Goal: Check status

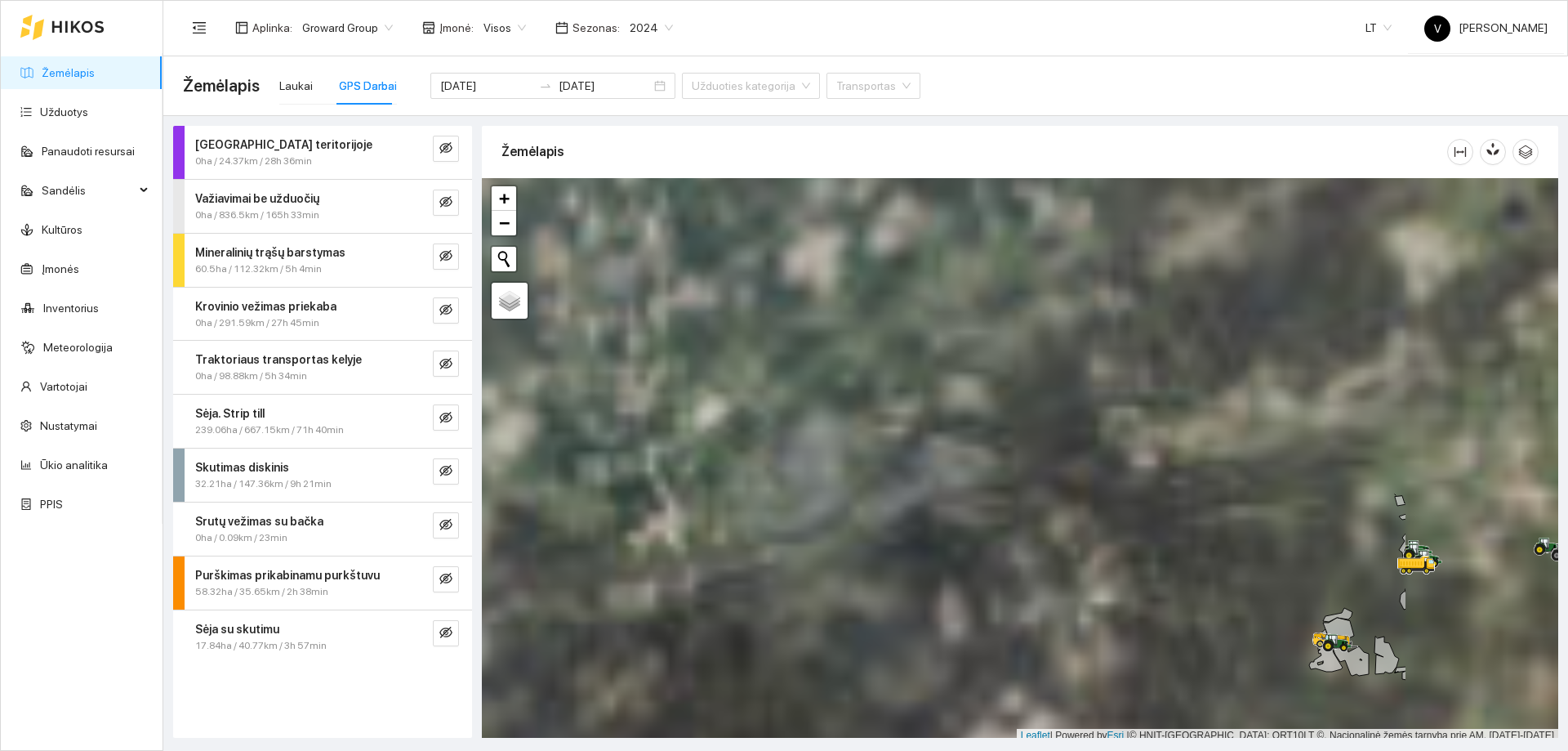
scroll to position [5, 0]
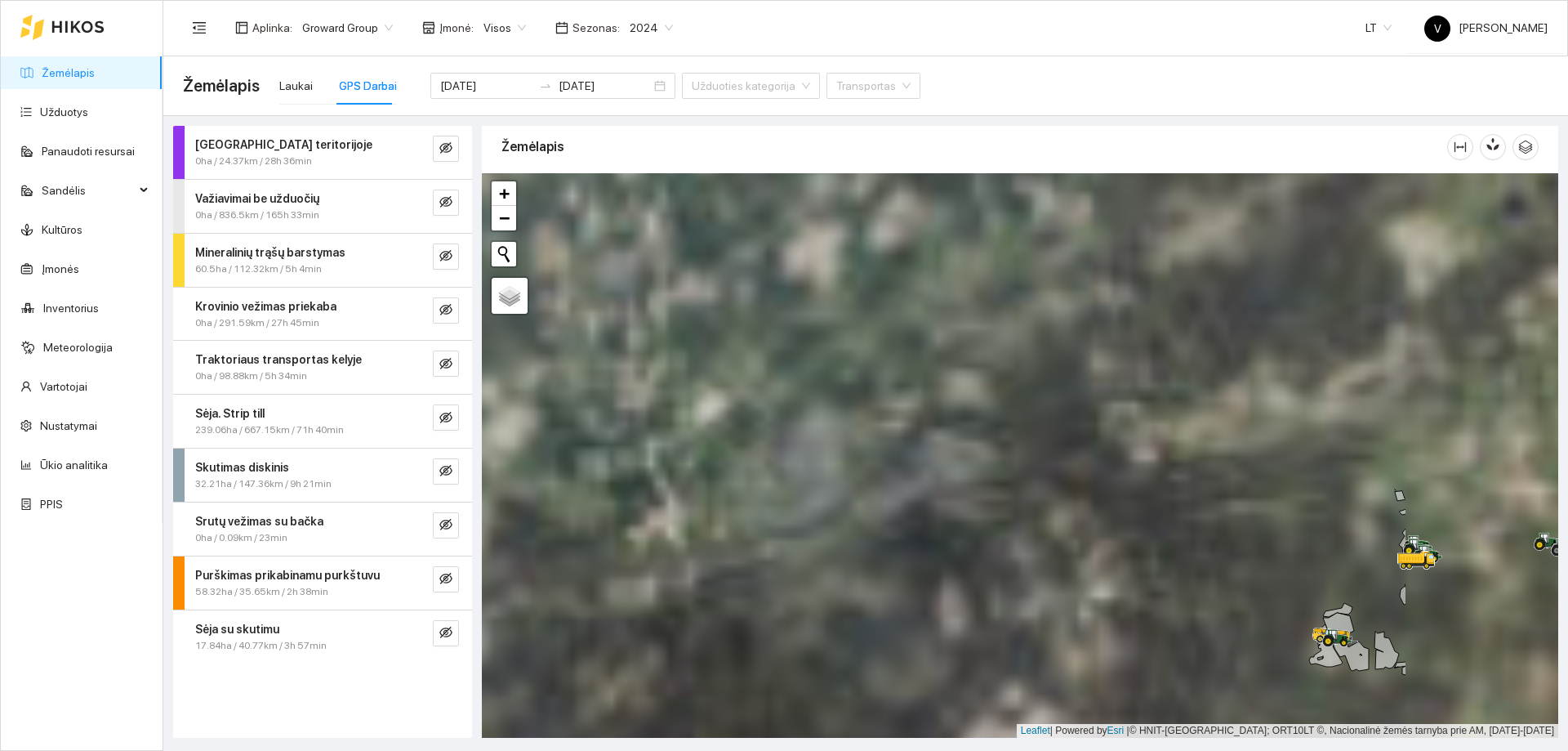
drag, startPoint x: 1220, startPoint y: 489, endPoint x: 781, endPoint y: 292, distance: 481.2
click at [781, 293] on div at bounding box center [1020, 455] width 1076 height 564
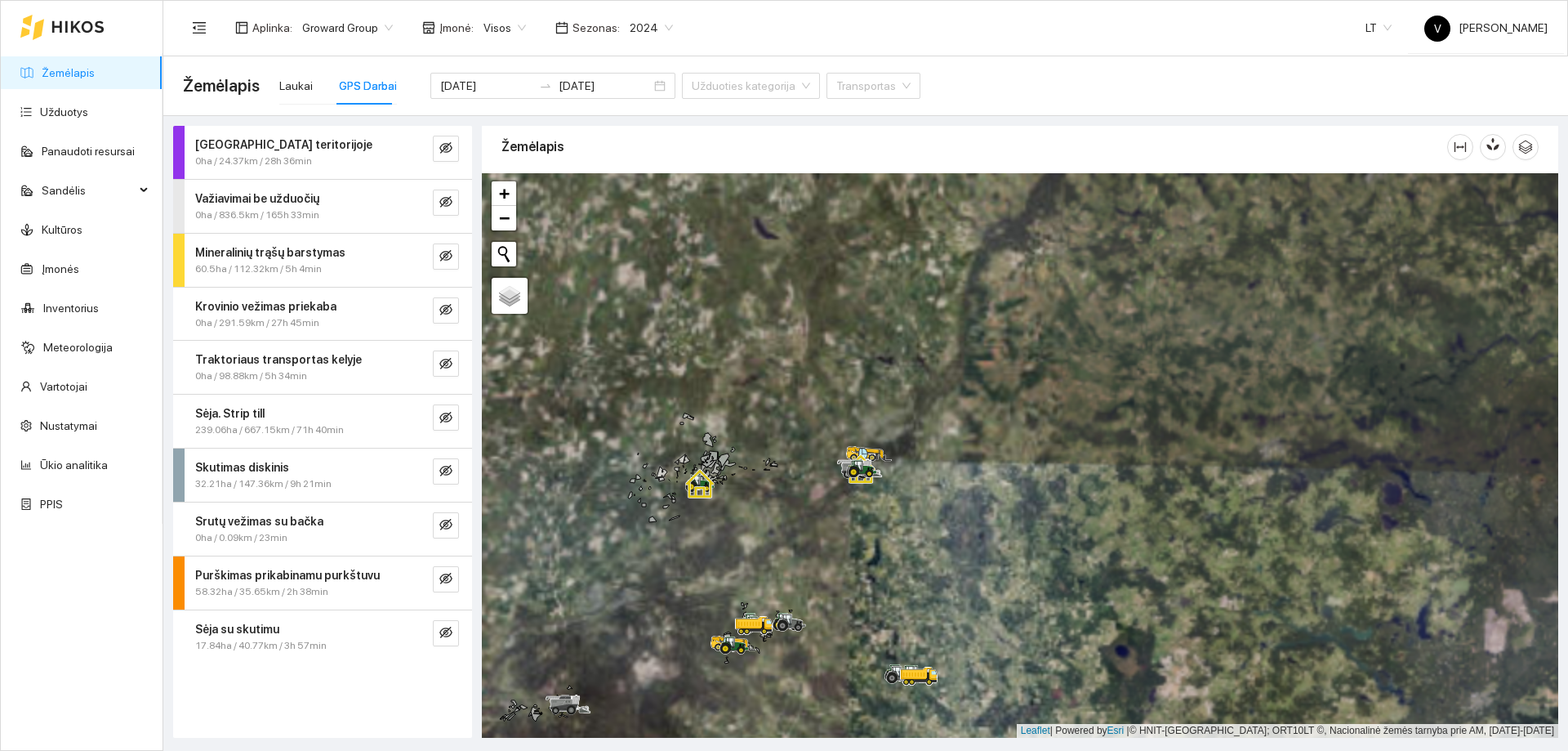
drag, startPoint x: 659, startPoint y: 689, endPoint x: 663, endPoint y: 664, distance: 25.3
click at [658, 693] on div at bounding box center [1020, 455] width 1076 height 564
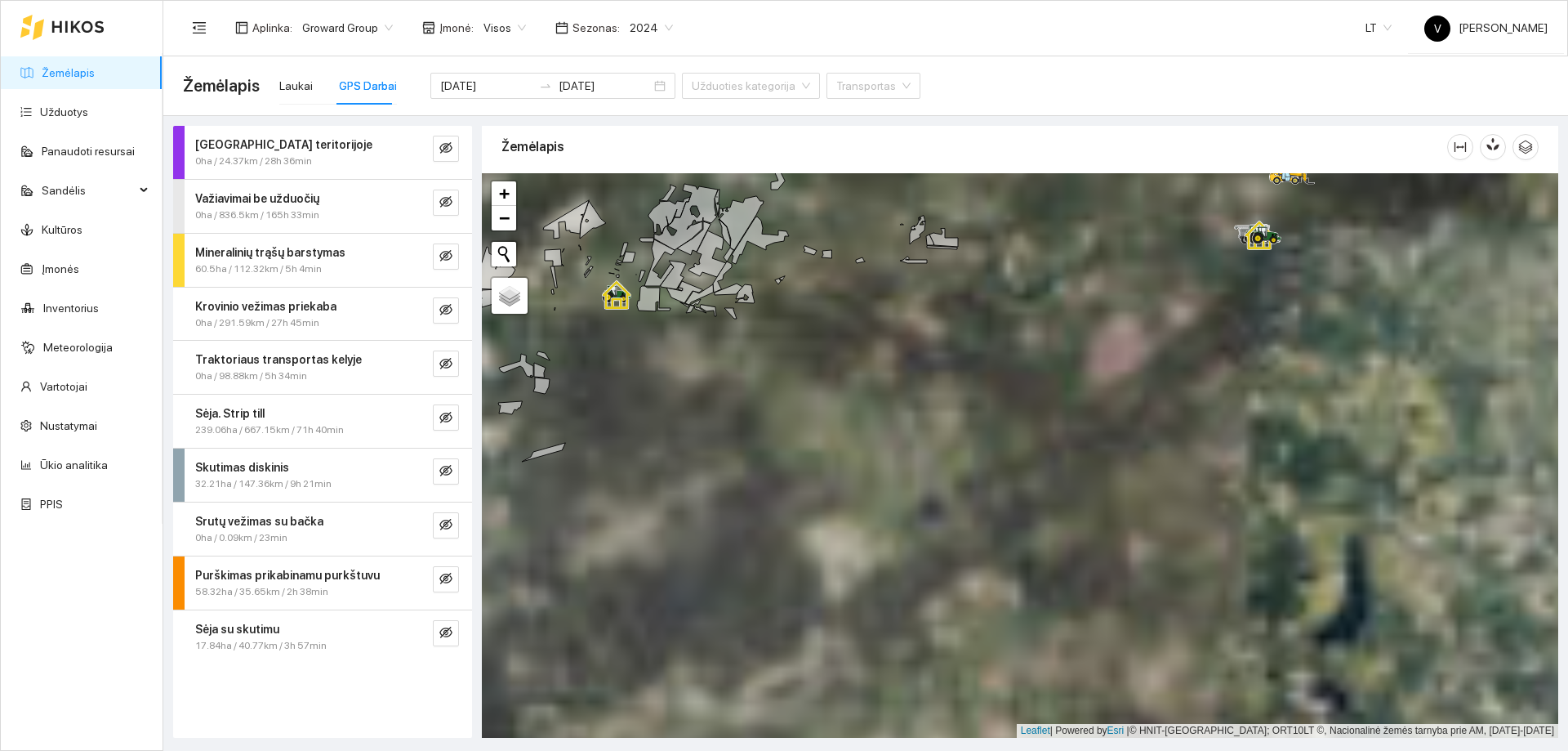
drag, startPoint x: 747, startPoint y: 607, endPoint x: 731, endPoint y: 284, distance: 323.4
click at [718, 273] on div at bounding box center [1020, 455] width 1076 height 564
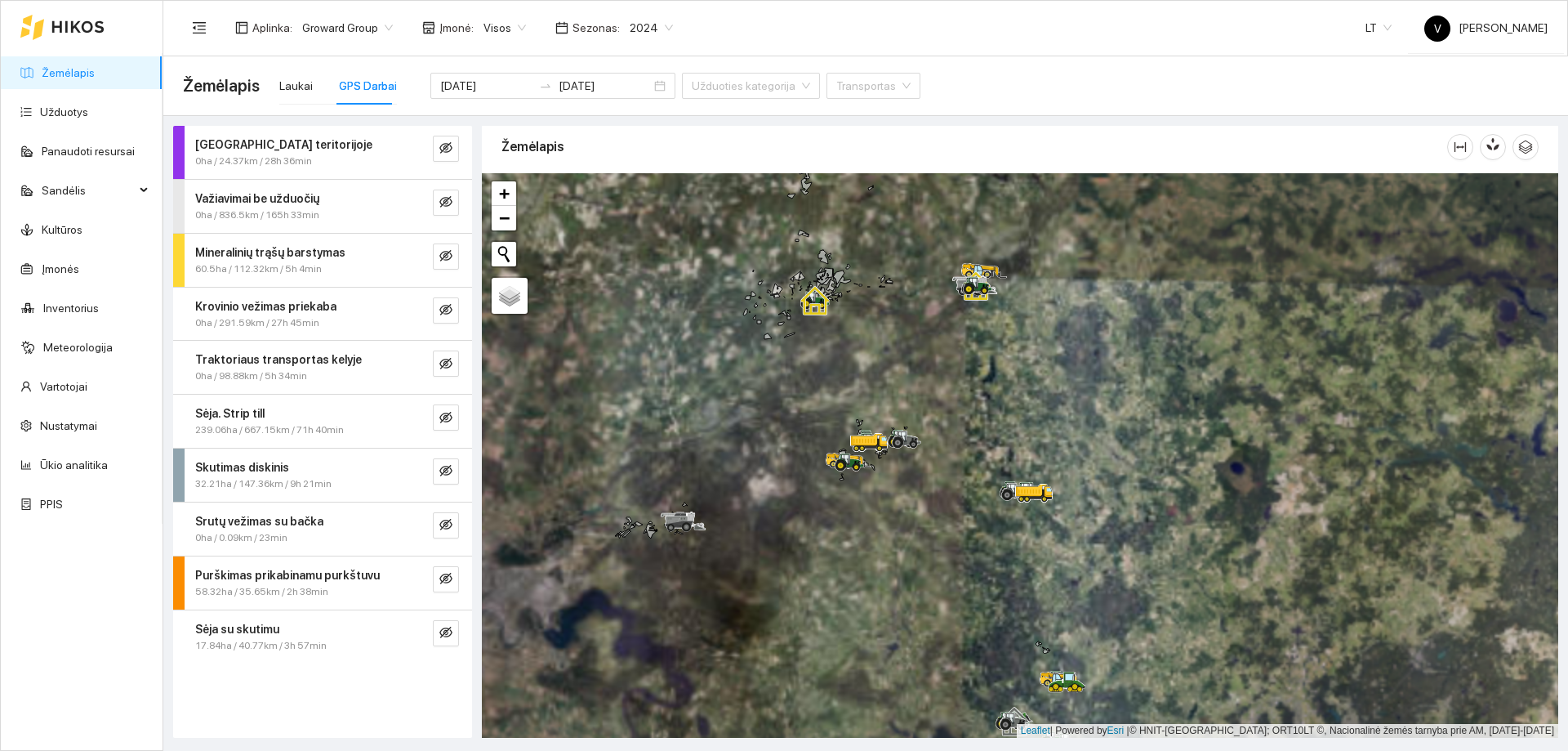
drag, startPoint x: 866, startPoint y: 570, endPoint x: 866, endPoint y: 406, distance: 164.0
click at [867, 430] on div at bounding box center [862, 450] width 10 height 41
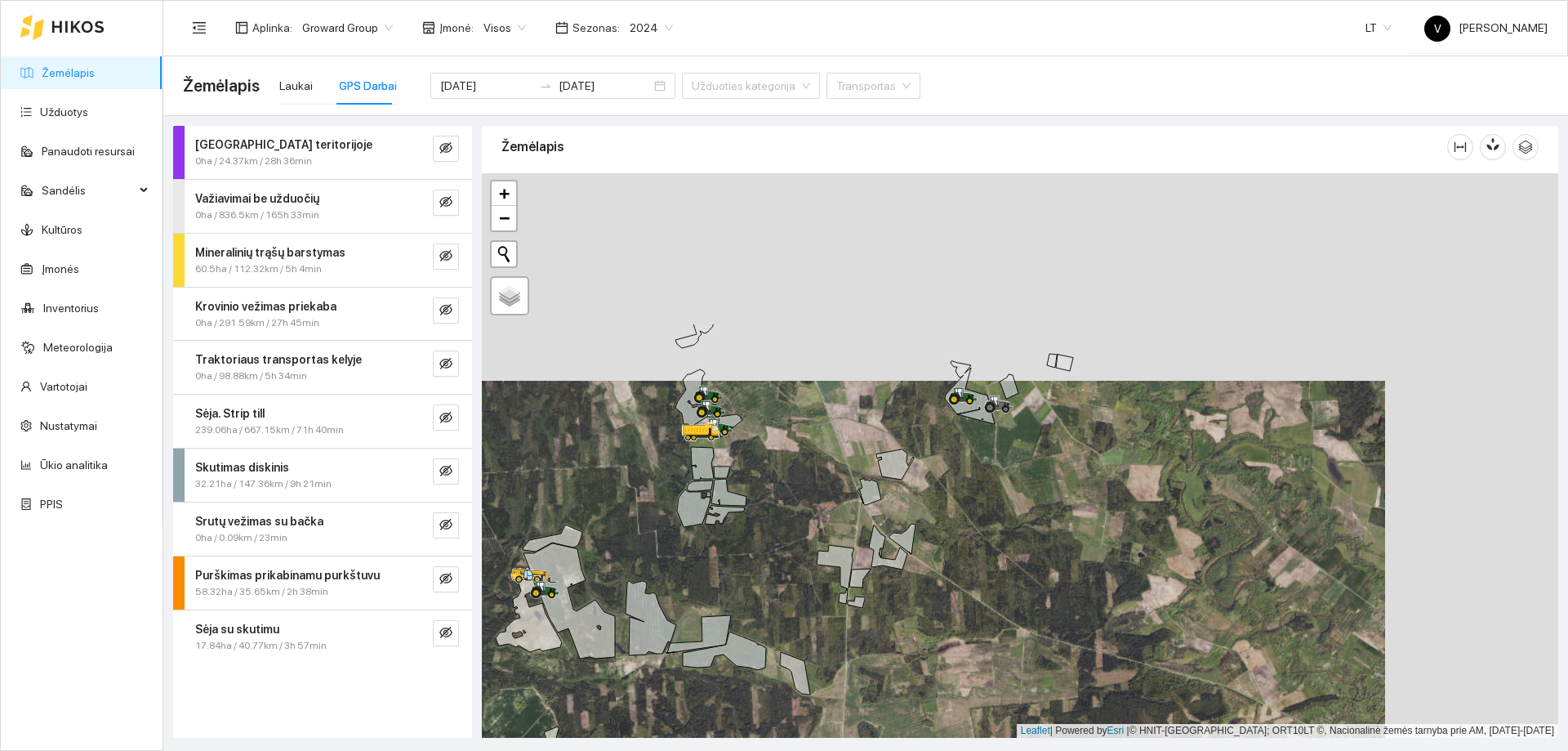
drag, startPoint x: 1163, startPoint y: 319, endPoint x: 1031, endPoint y: 491, distance: 216.8
click at [1031, 492] on div at bounding box center [1020, 455] width 1076 height 564
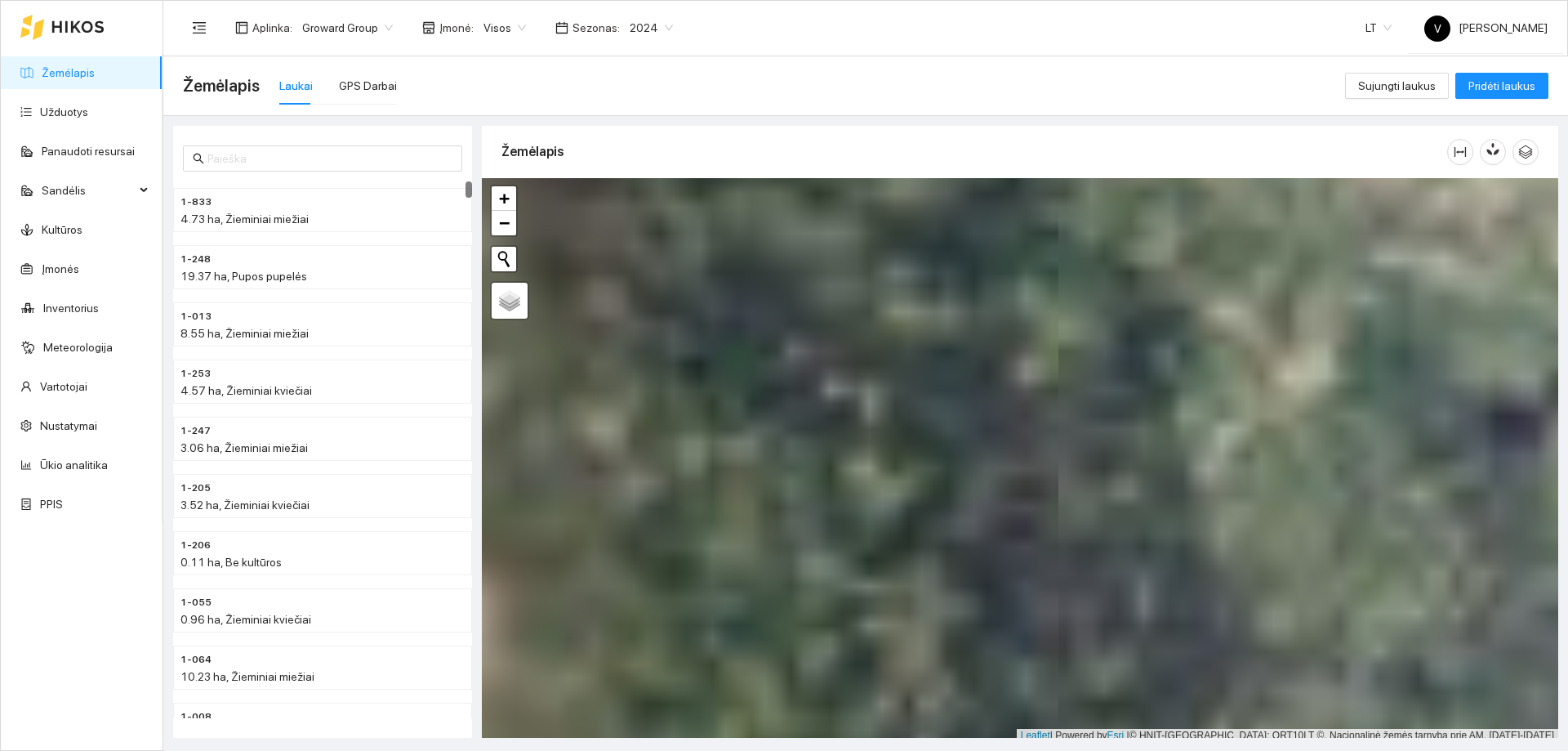
scroll to position [5, 0]
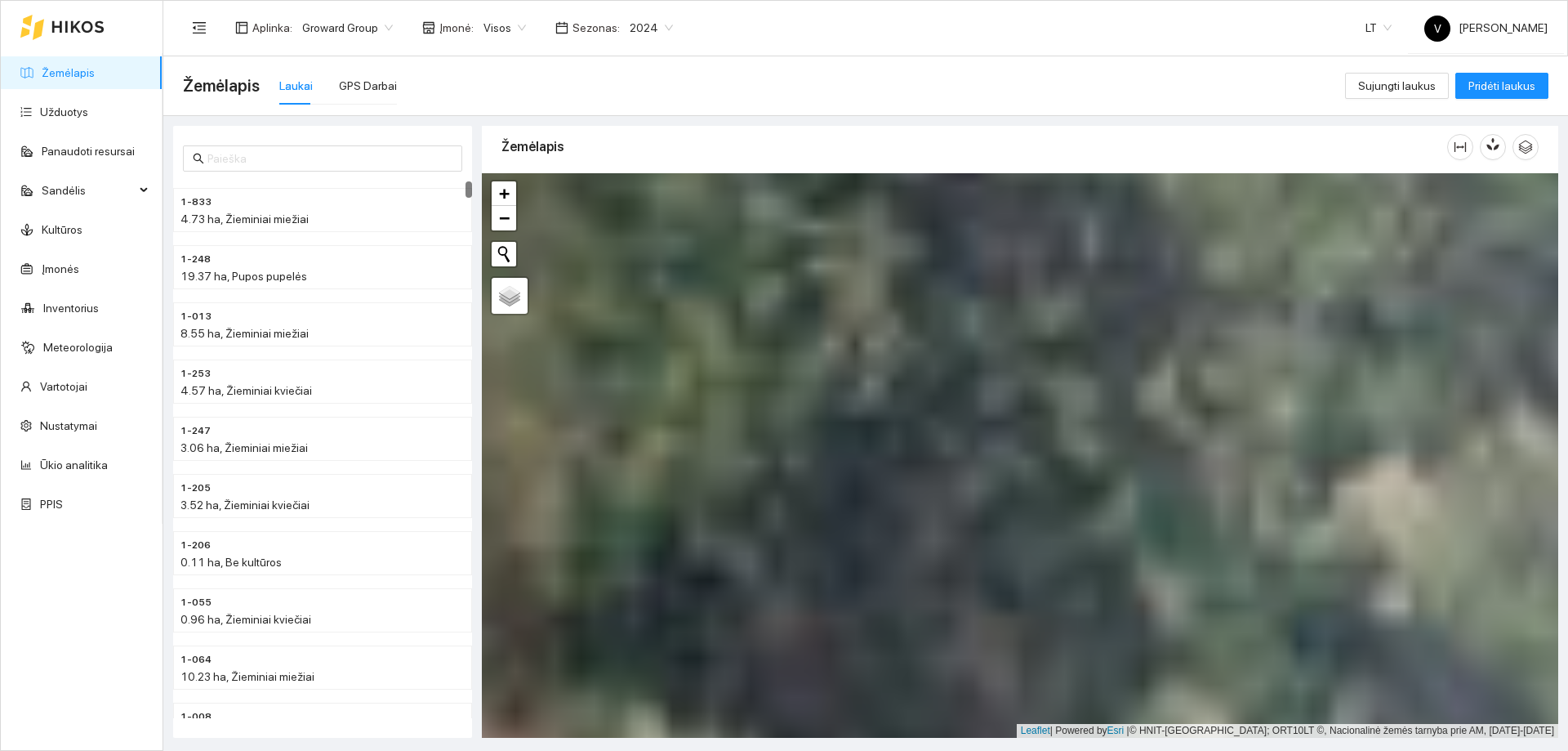
drag, startPoint x: 1069, startPoint y: 436, endPoint x: 1046, endPoint y: 292, distance: 145.8
click at [1055, 215] on div at bounding box center [1020, 455] width 1076 height 564
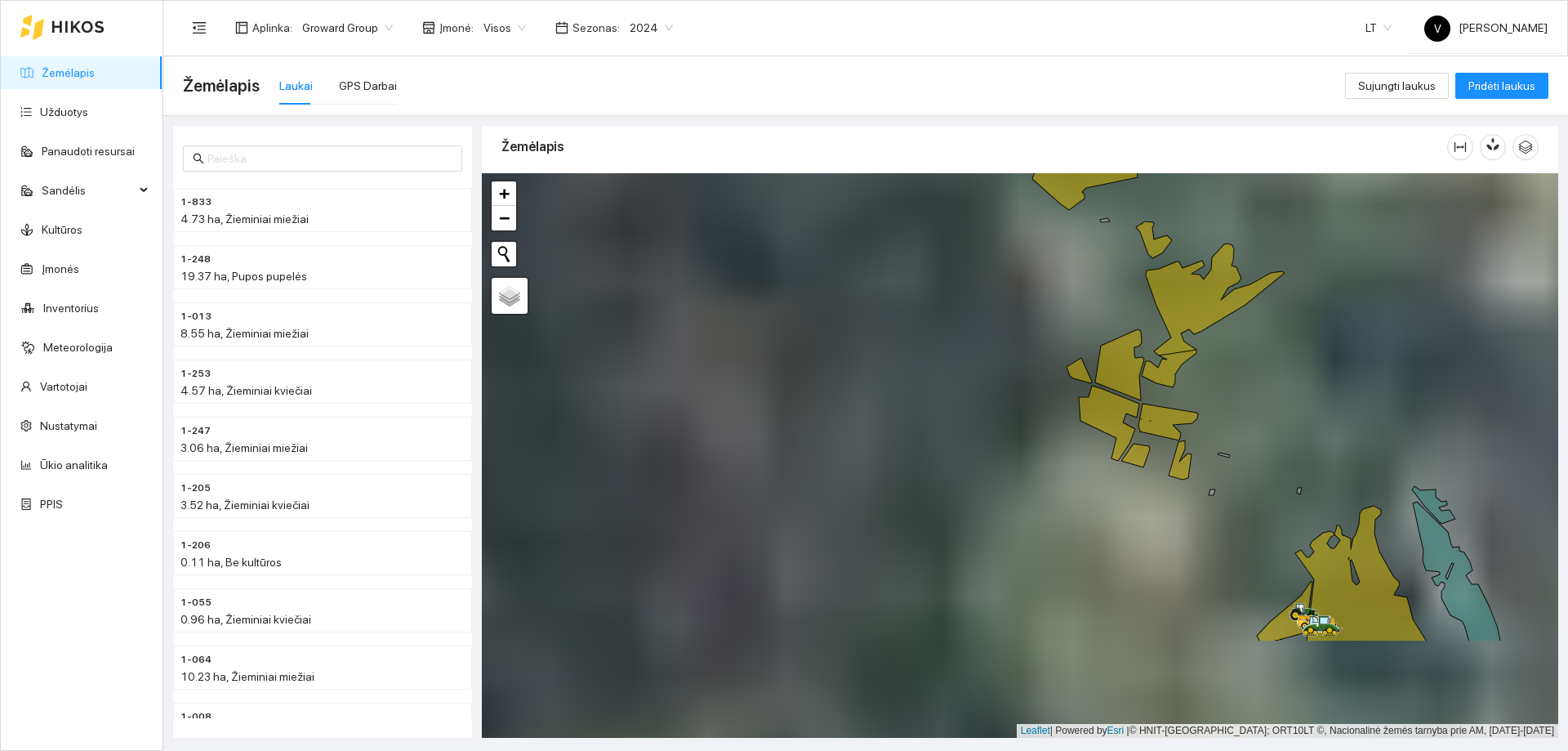
drag, startPoint x: 1106, startPoint y: 394, endPoint x: 929, endPoint y: 243, distance: 232.7
click at [934, 200] on div at bounding box center [1020, 455] width 1076 height 564
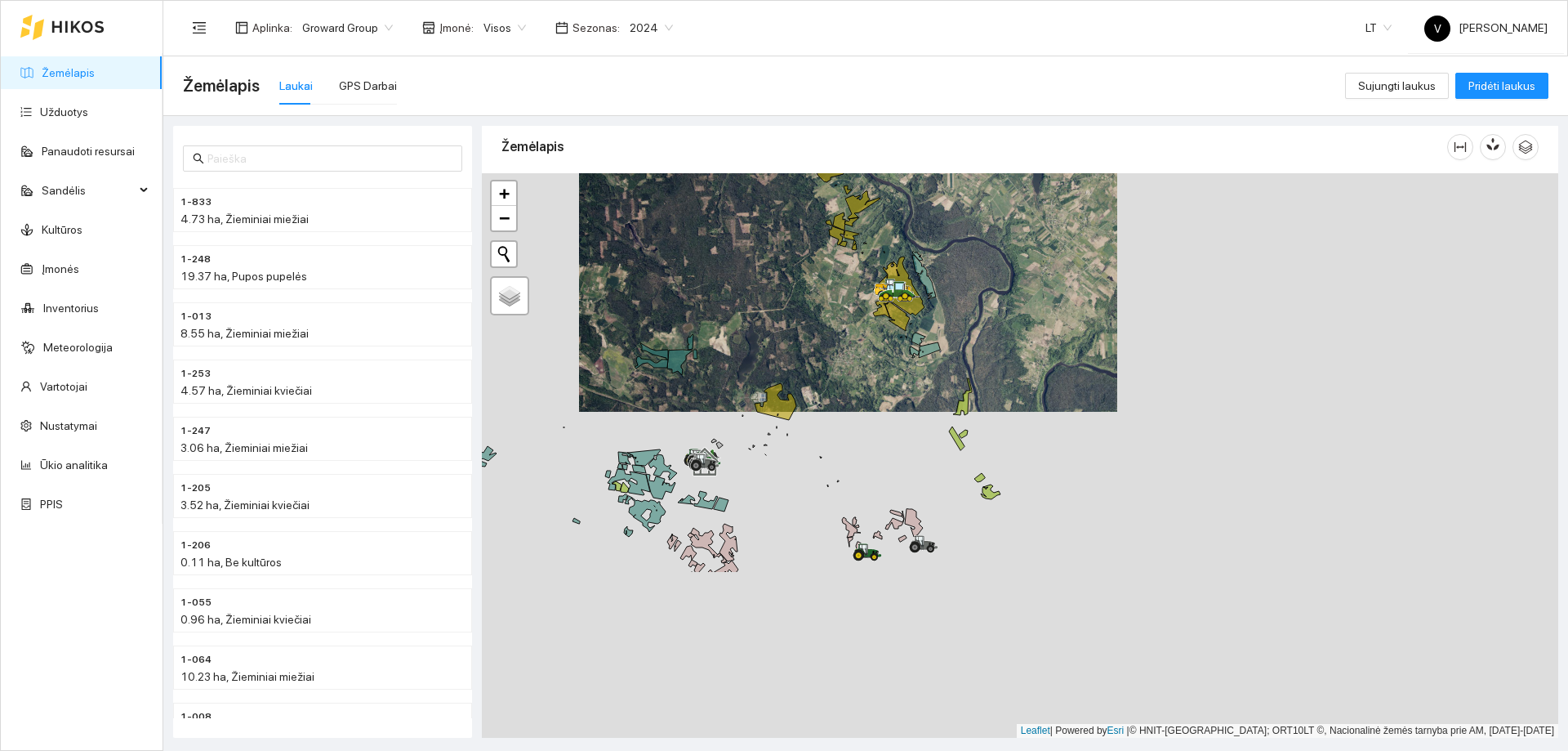
drag, startPoint x: 1027, startPoint y: 644, endPoint x: 1009, endPoint y: 372, distance: 272.6
click at [1011, 370] on div at bounding box center [1020, 455] width 1076 height 564
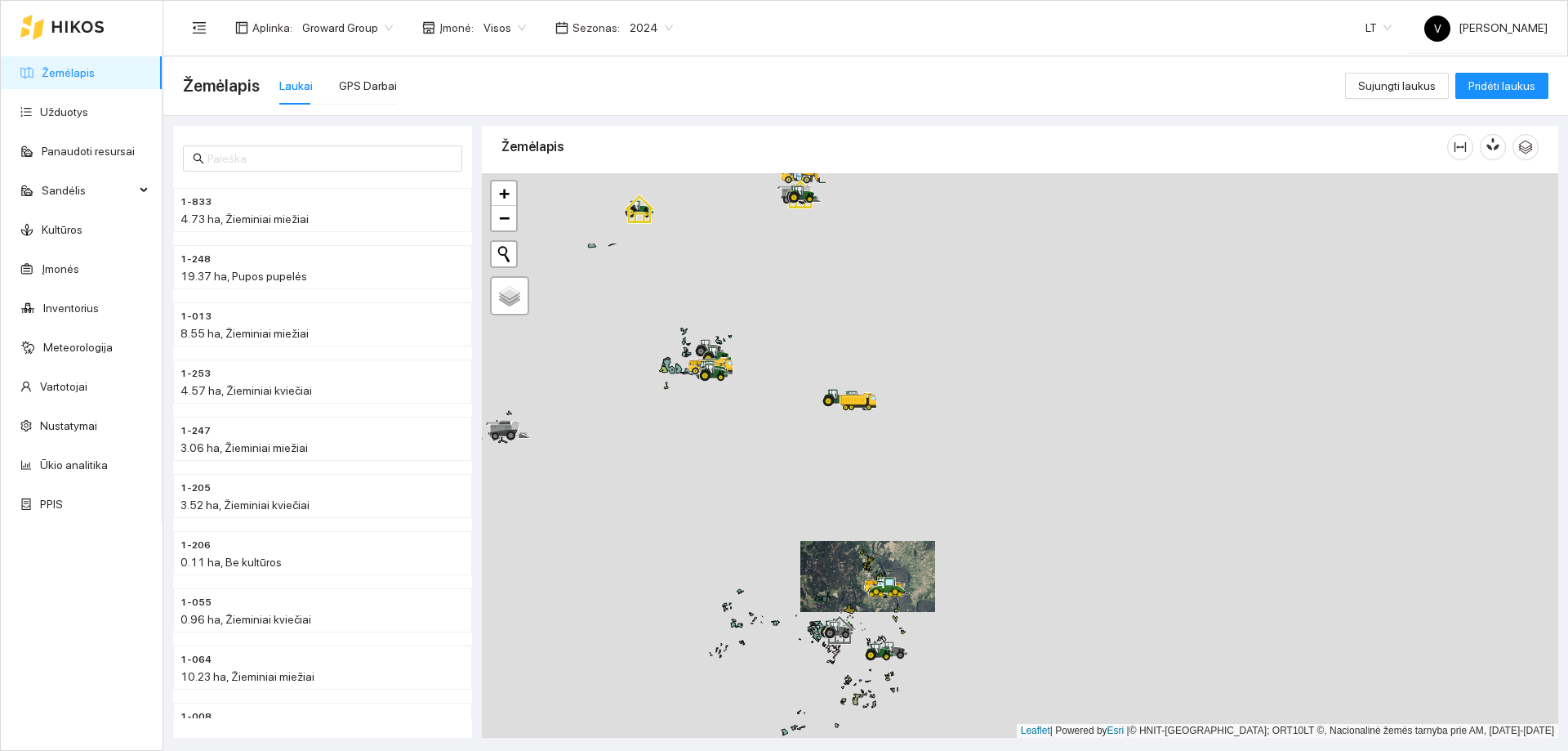
drag, startPoint x: 795, startPoint y: 498, endPoint x: 901, endPoint y: 589, distance: 139.7
click at [922, 639] on div at bounding box center [1020, 455] width 1076 height 564
